Goal: Task Accomplishment & Management: Use online tool/utility

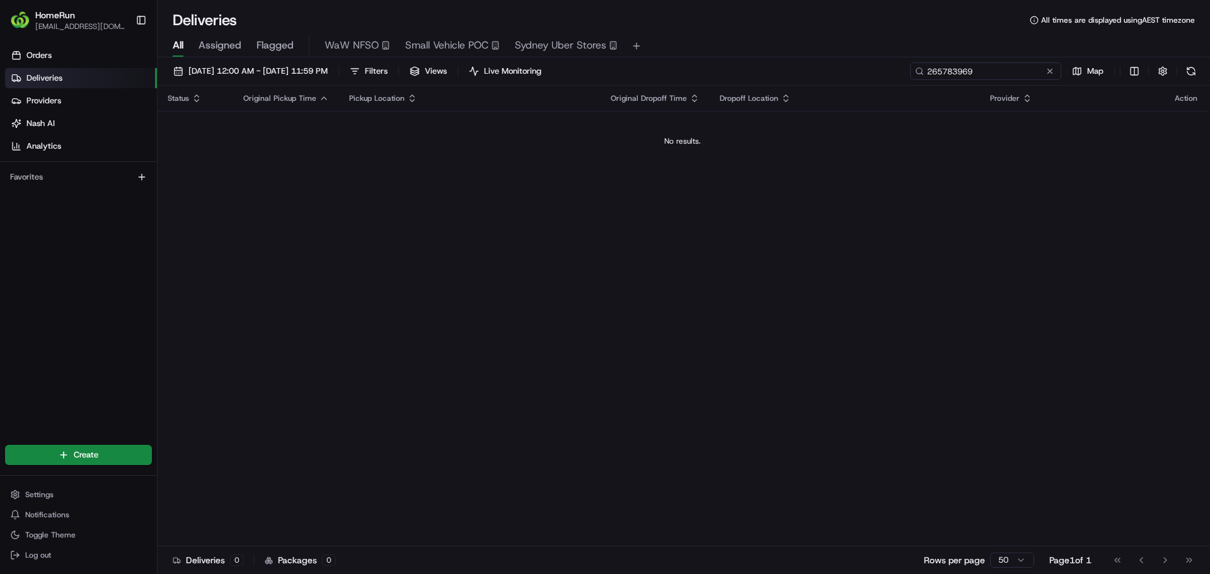
click at [992, 71] on input "265783969" at bounding box center [985, 71] width 151 height 18
click at [994, 73] on input "265783969" at bounding box center [985, 71] width 151 height 18
paste input "6363650"
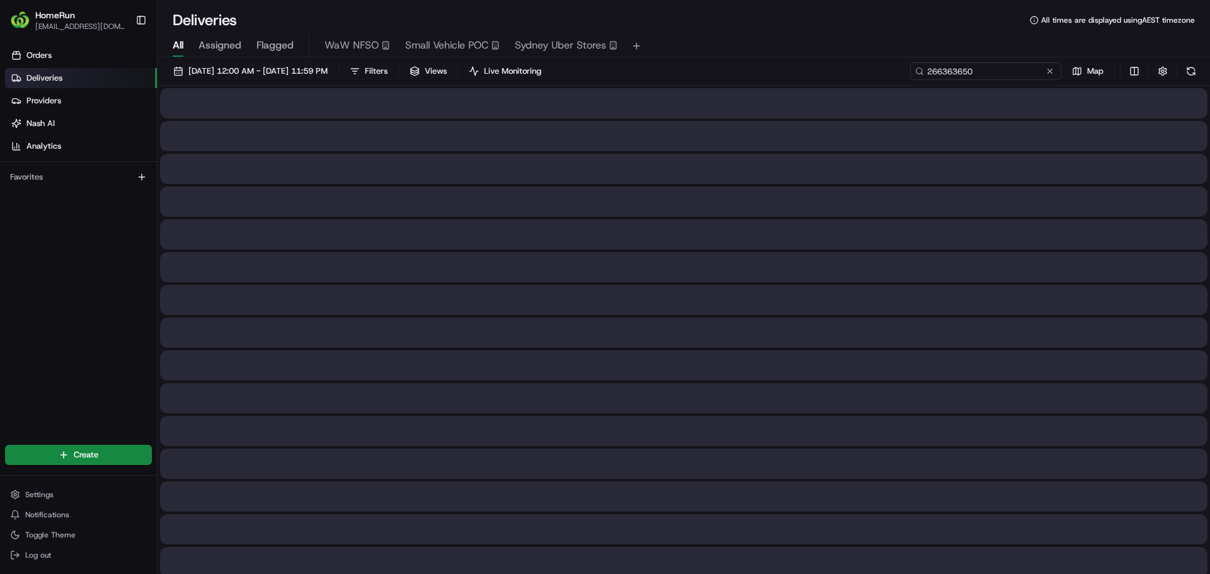
type input "266363650"
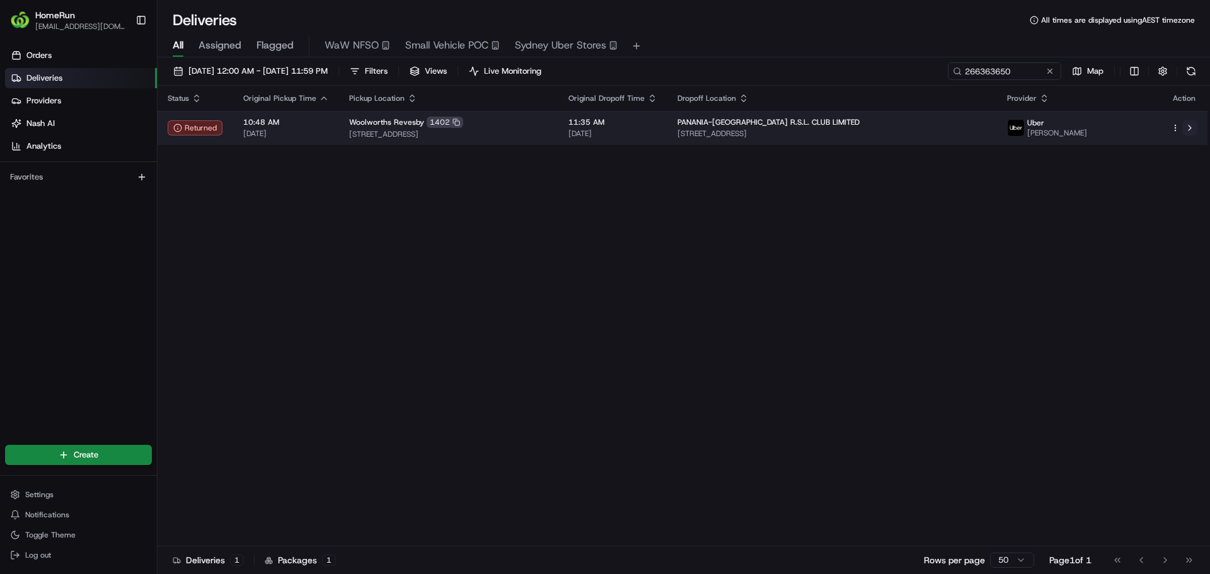
click at [1191, 124] on button at bounding box center [1190, 127] width 15 height 15
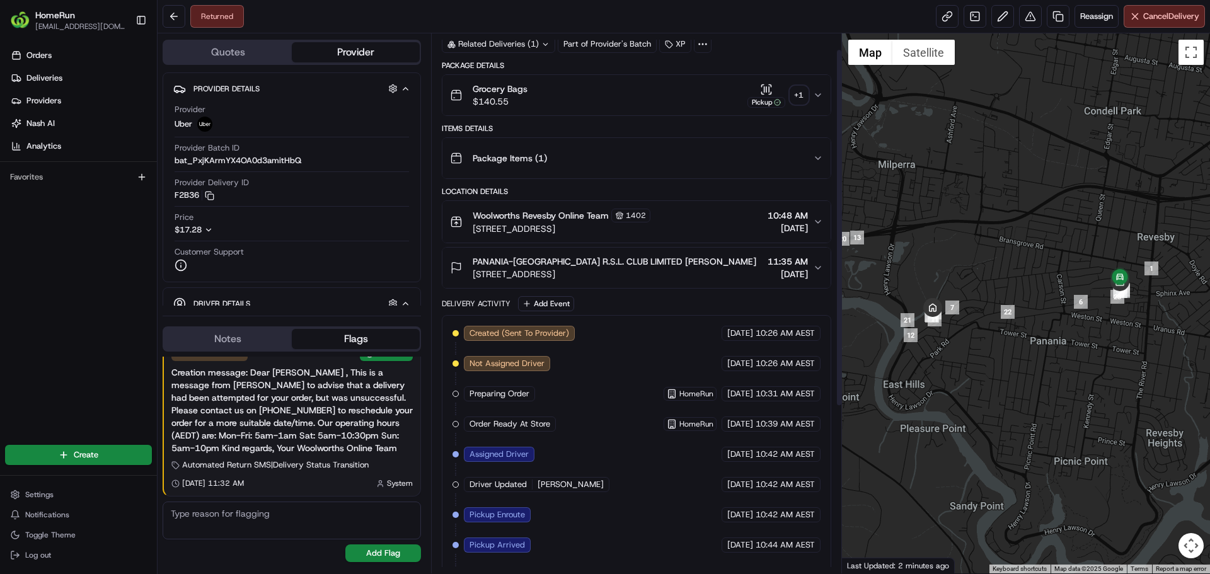
scroll to position [22, 0]
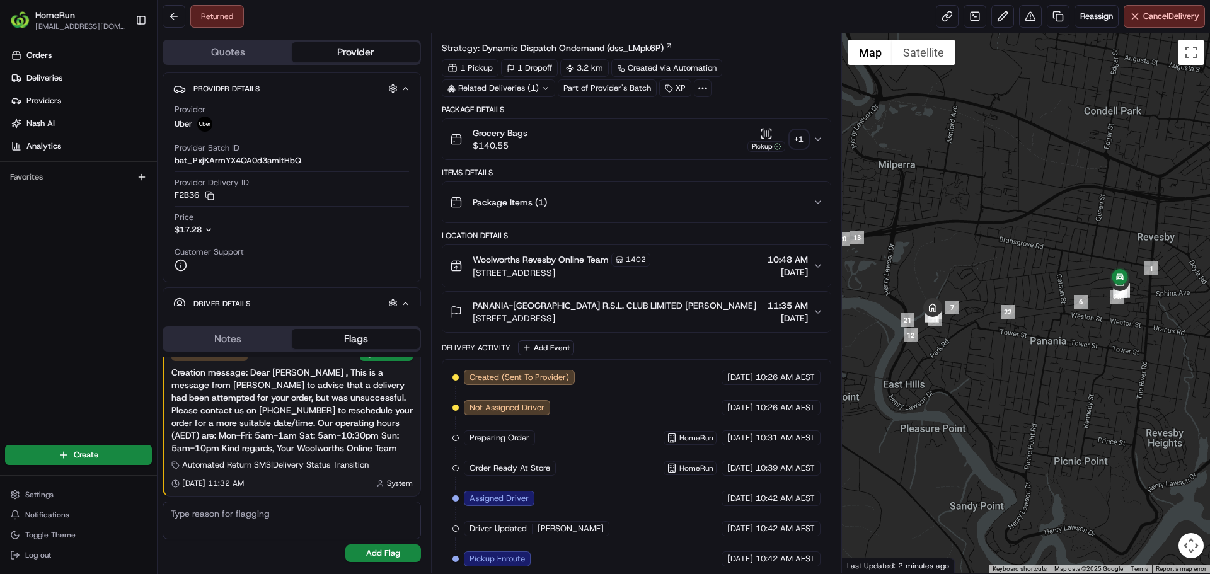
click at [822, 134] on button "Grocery Bags $140.55 Pickup + 1" at bounding box center [637, 139] width 388 height 40
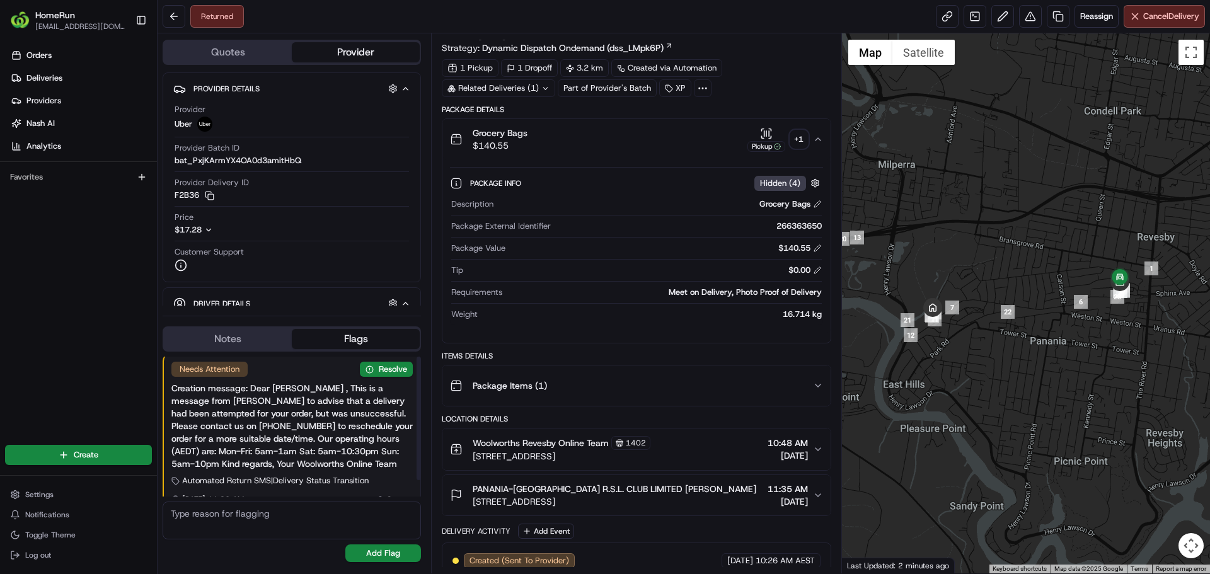
scroll to position [0, 0]
click at [235, 336] on button "Notes" at bounding box center [228, 339] width 128 height 20
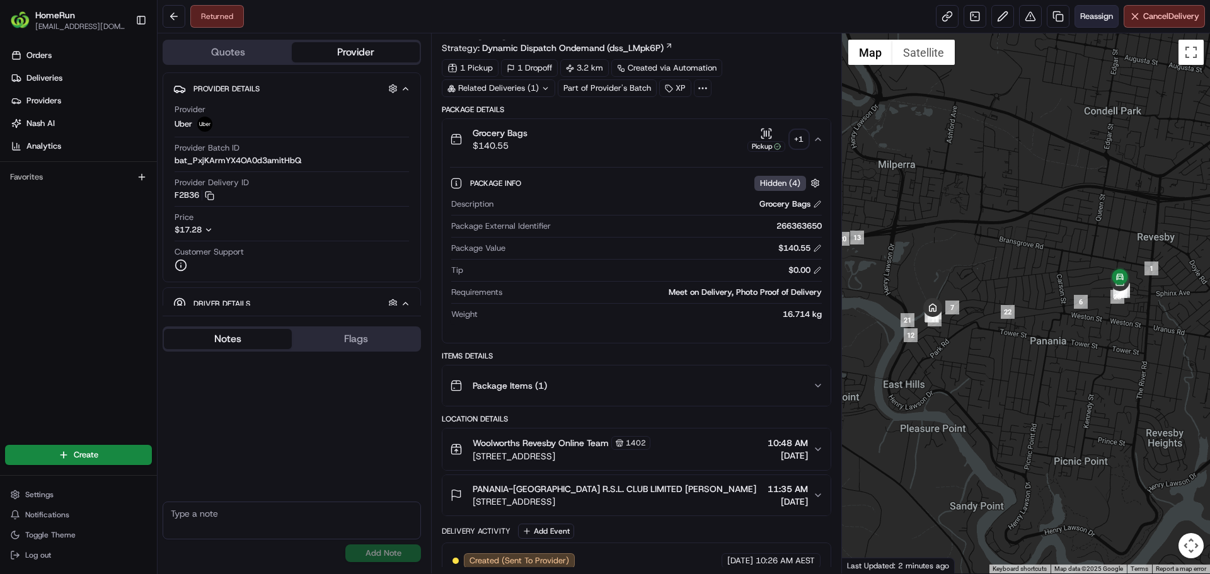
click at [1094, 19] on span "Reassign" at bounding box center [1097, 16] width 33 height 11
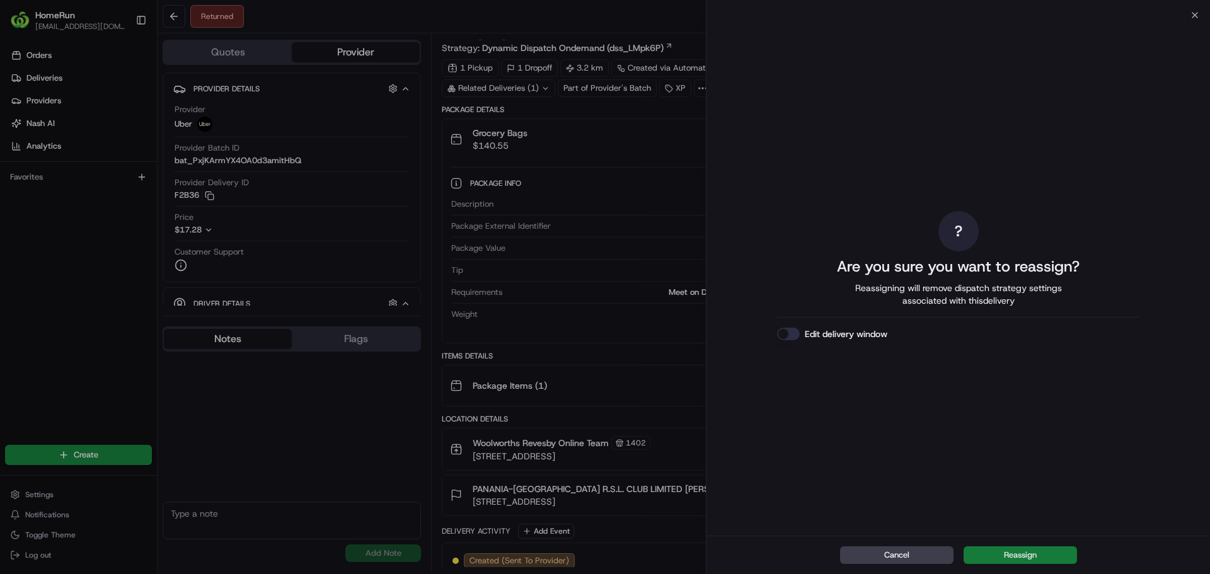
click at [1011, 557] on button "Reassign" at bounding box center [1020, 556] width 113 height 18
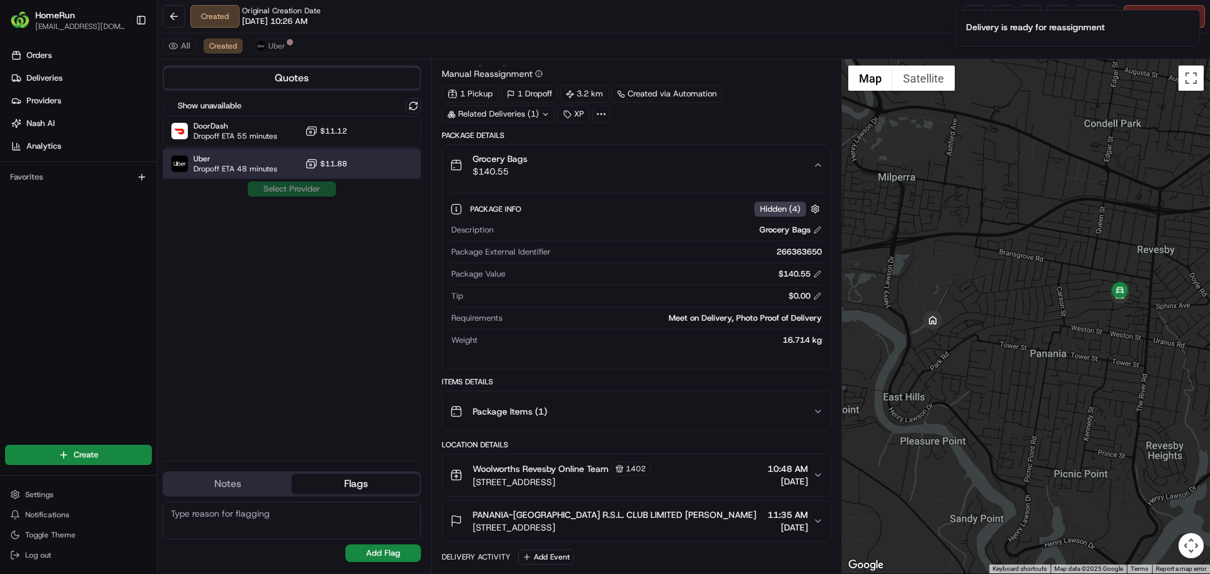
click at [209, 163] on span "Uber" at bounding box center [236, 159] width 84 height 10
click at [291, 195] on button "Assign Provider" at bounding box center [292, 189] width 90 height 15
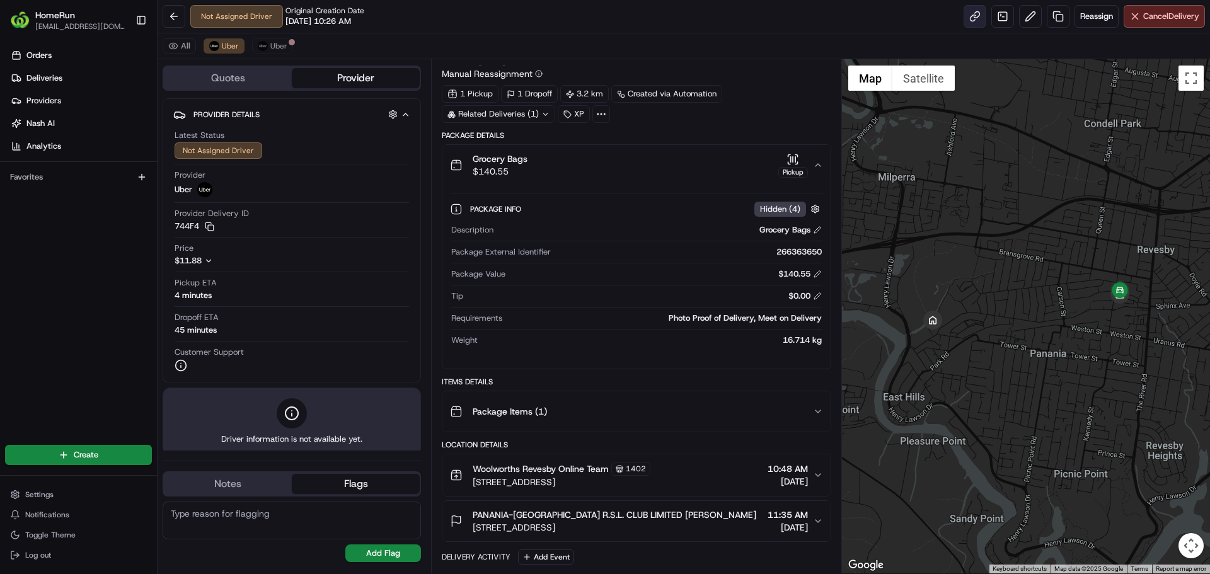
click at [968, 21] on link at bounding box center [975, 16] width 23 height 23
click at [199, 520] on textarea at bounding box center [292, 521] width 258 height 38
drag, startPoint x: 291, startPoint y: 517, endPoint x: 293, endPoint y: 527, distance: 10.3
click at [291, 517] on textarea "Please call the desk phone" at bounding box center [292, 521] width 258 height 38
paste textarea "97741288"
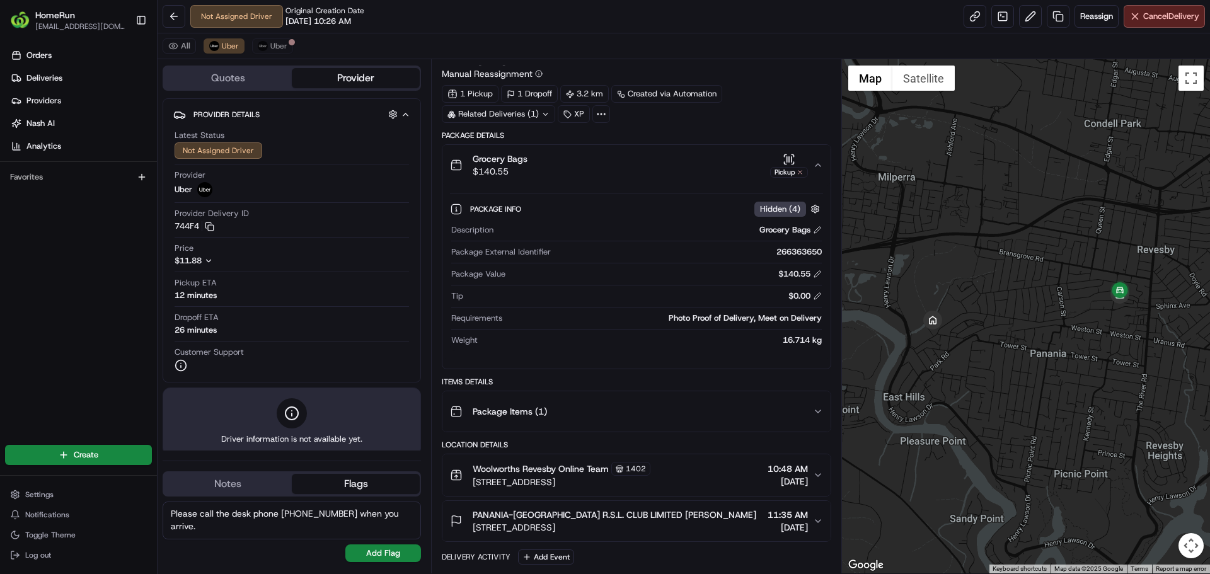
click at [238, 507] on textarea "Please call the desk phone [PHONE_NUMBER] when you arrive." at bounding box center [292, 521] width 258 height 38
type textarea "Please call the desk phone [PHONE_NUMBER] when you arrive."
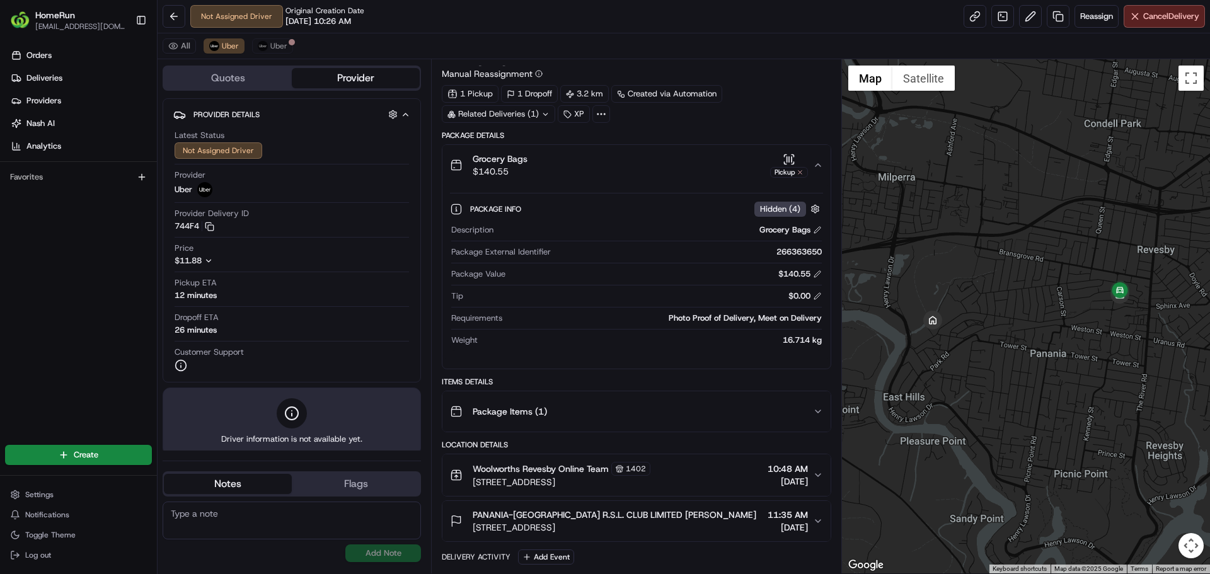
click at [217, 478] on button "Notes" at bounding box center [228, 484] width 128 height 20
click at [219, 519] on textarea at bounding box center [292, 521] width 258 height 38
click at [379, 555] on div "No results found Add Note" at bounding box center [292, 532] width 258 height 61
click at [247, 491] on button "Notes" at bounding box center [228, 484] width 128 height 20
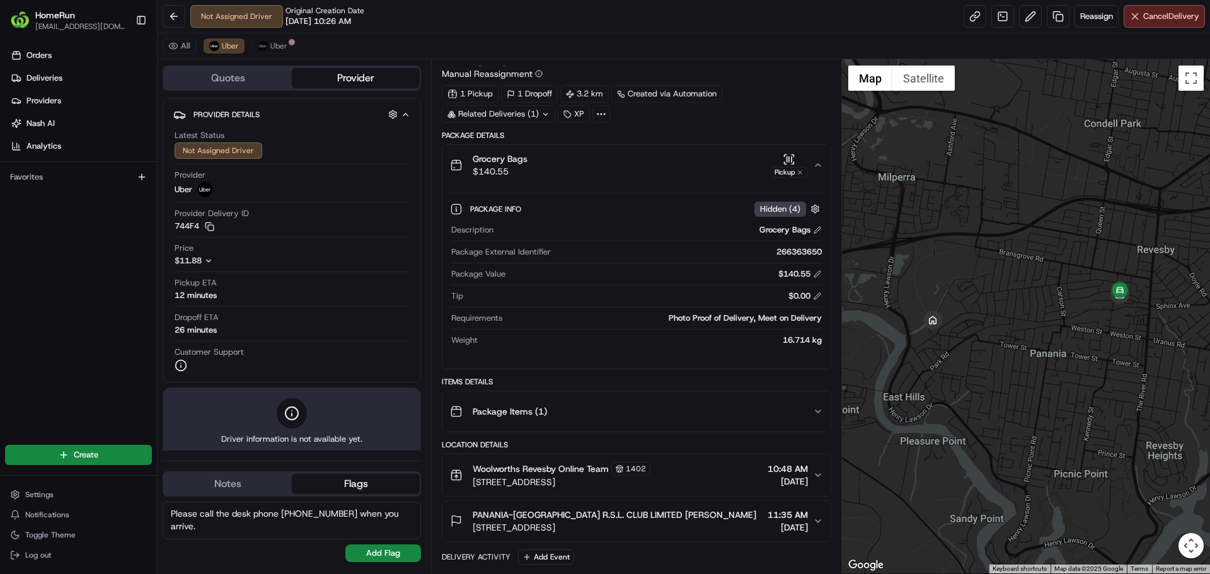
click at [335, 489] on button "Flags" at bounding box center [356, 484] width 128 height 20
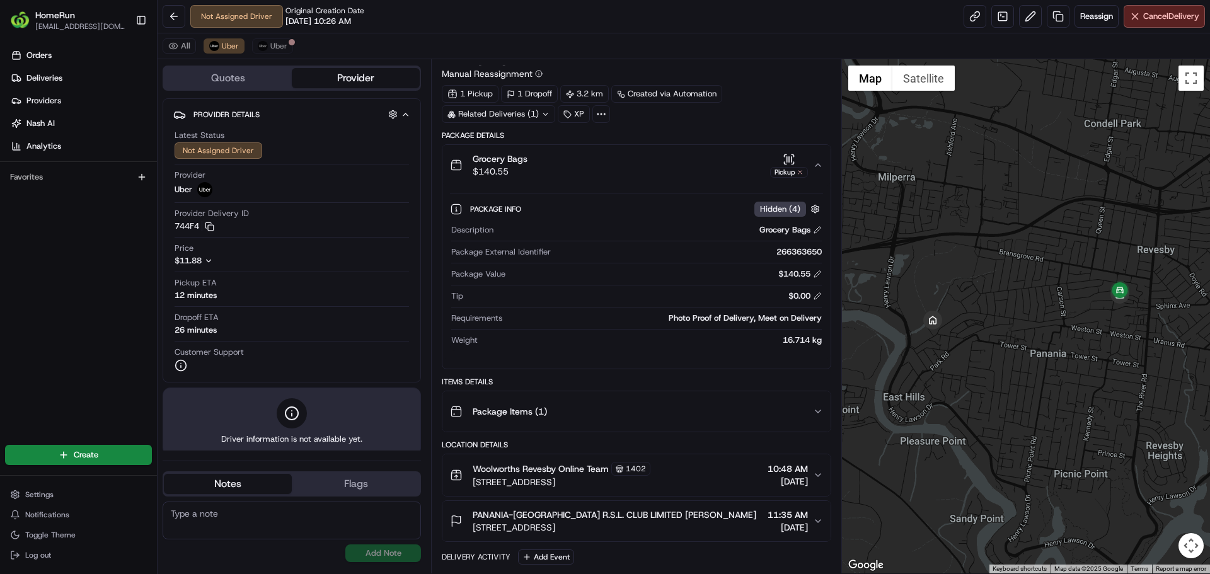
click at [229, 482] on button "Notes" at bounding box center [228, 484] width 128 height 20
click at [226, 514] on textarea at bounding box center [292, 521] width 258 height 38
click at [366, 492] on button "Flags" at bounding box center [356, 484] width 128 height 20
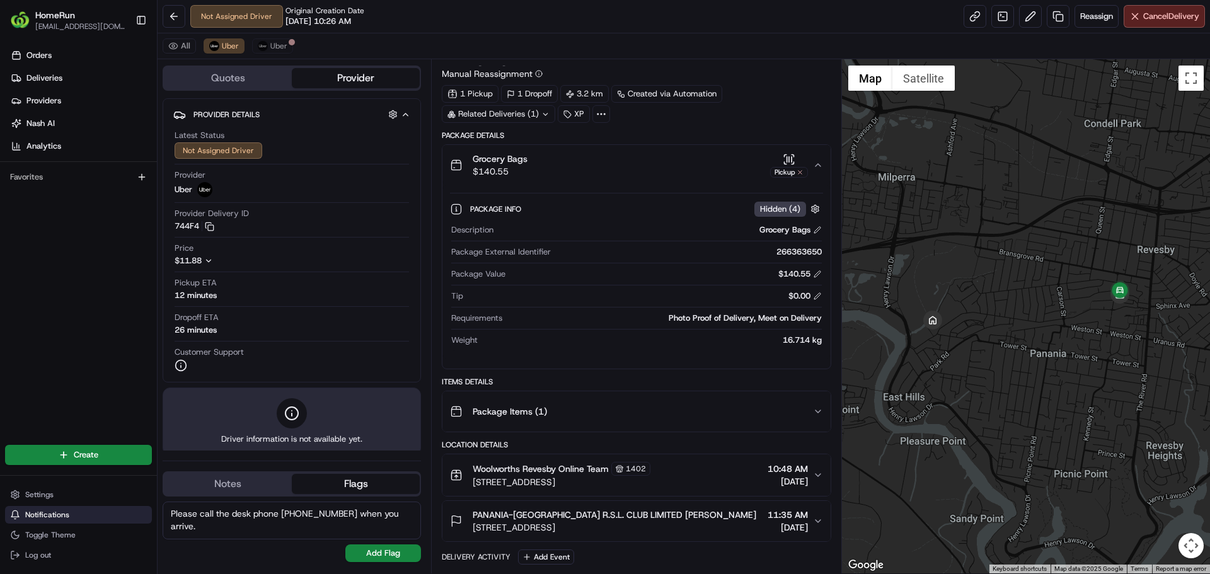
drag, startPoint x: 400, startPoint y: 514, endPoint x: 144, endPoint y: 513, distance: 256.0
click at [140, 513] on div "HomeRun [EMAIL_ADDRESS][DOMAIN_NAME] Toggle Sidebar Orders Deliveries Providers…" at bounding box center [605, 287] width 1210 height 574
click at [224, 484] on button "Notes" at bounding box center [228, 484] width 128 height 20
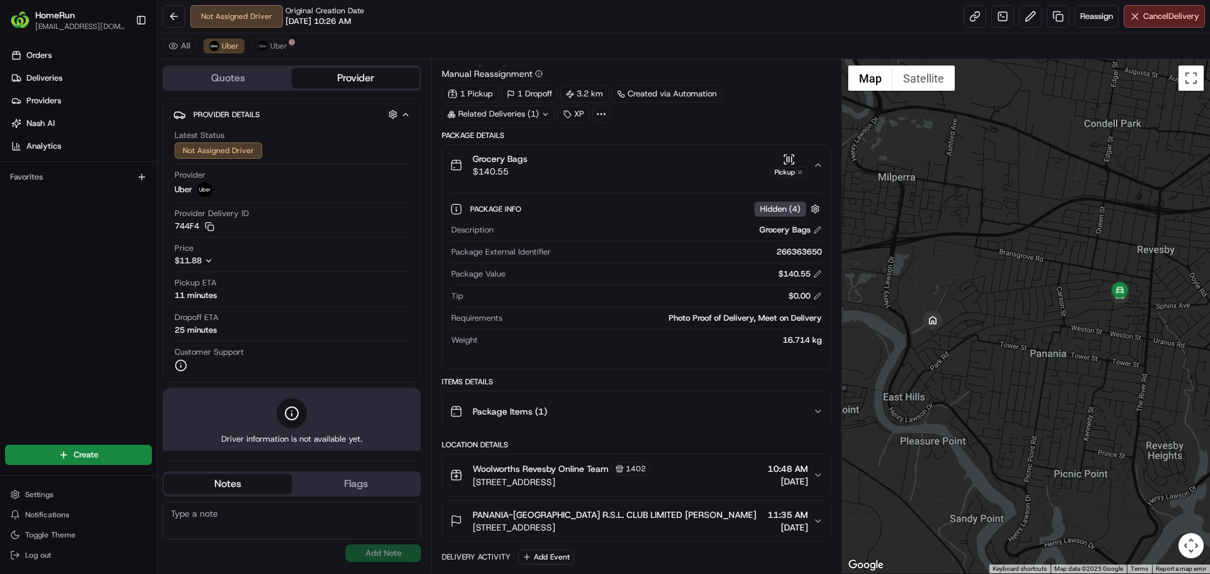
click at [187, 519] on textarea at bounding box center [292, 521] width 258 height 38
paste textarea "Please call the desk phone [PHONE_NUMBER] when you arrive."
type textarea "Please call the desk phone [PHONE_NUMBER] when you arrive."
drag, startPoint x: 362, startPoint y: 552, endPoint x: 355, endPoint y: 554, distance: 7.4
click at [359, 552] on button "Add Note" at bounding box center [383, 554] width 76 height 18
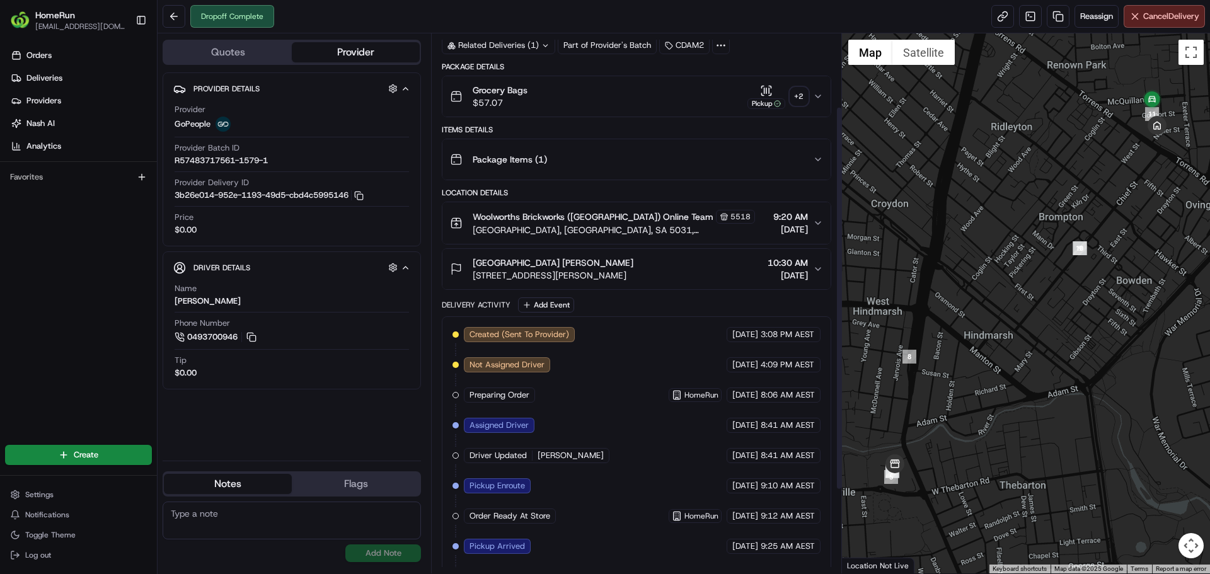
scroll to position [220, 0]
